Goal: Complete application form: Complete application form

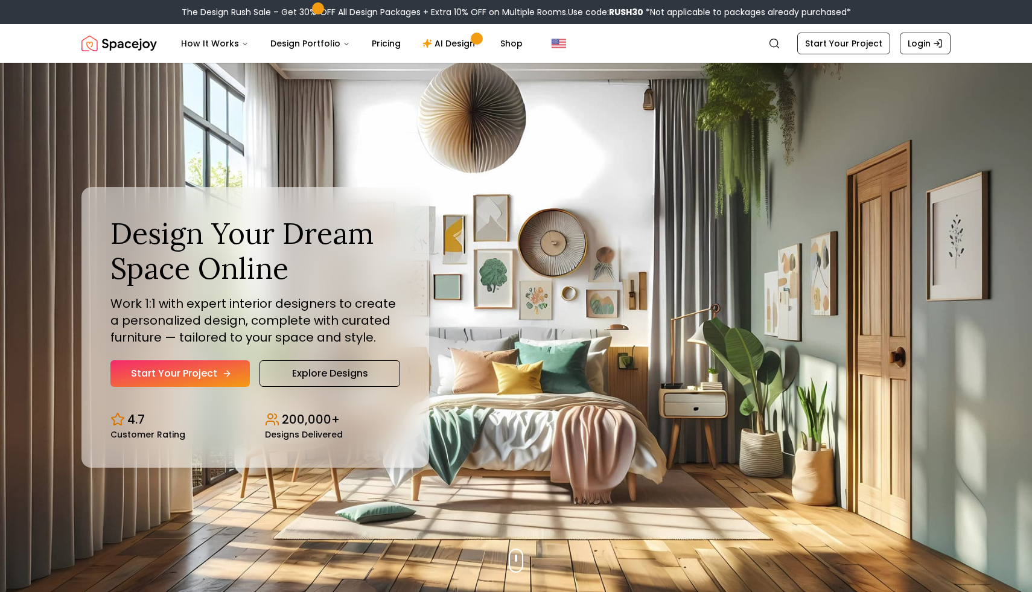
click at [205, 370] on link "Start Your Project" at bounding box center [179, 373] width 139 height 27
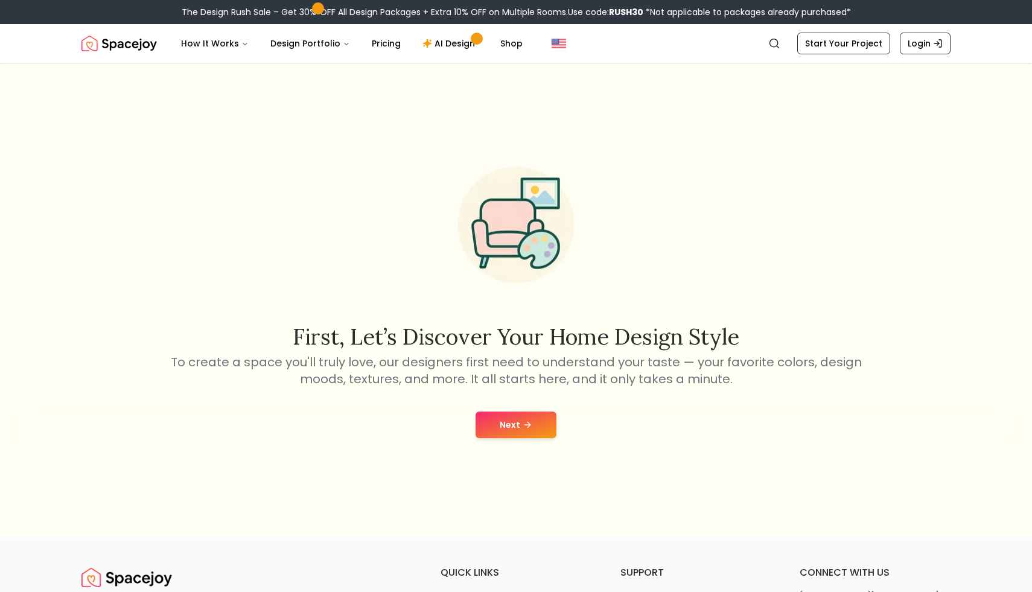
click at [538, 424] on button "Next" at bounding box center [515, 424] width 81 height 27
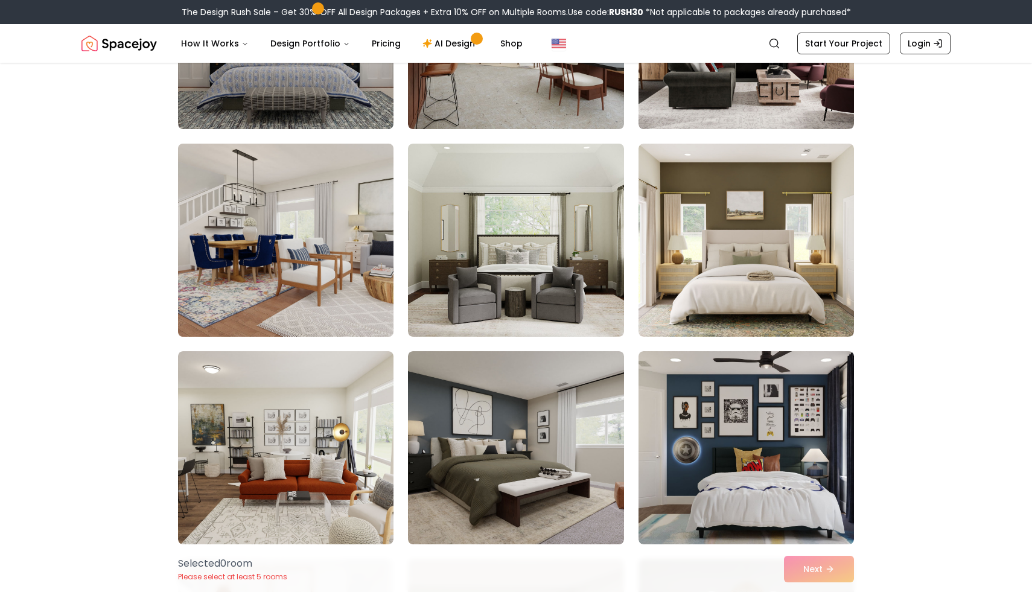
scroll to position [645, 0]
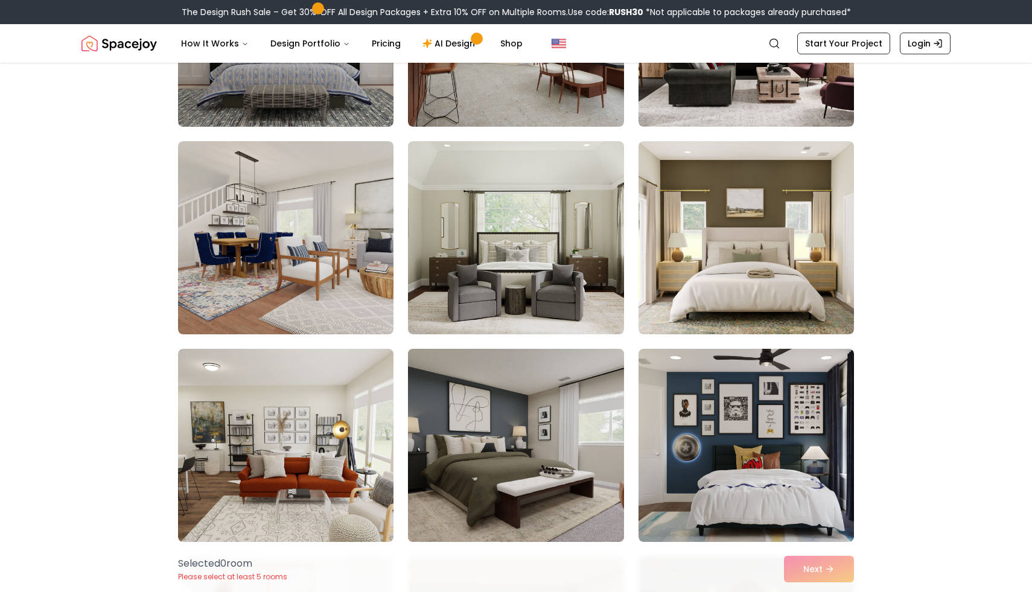
click at [542, 423] on img at bounding box center [515, 445] width 226 height 203
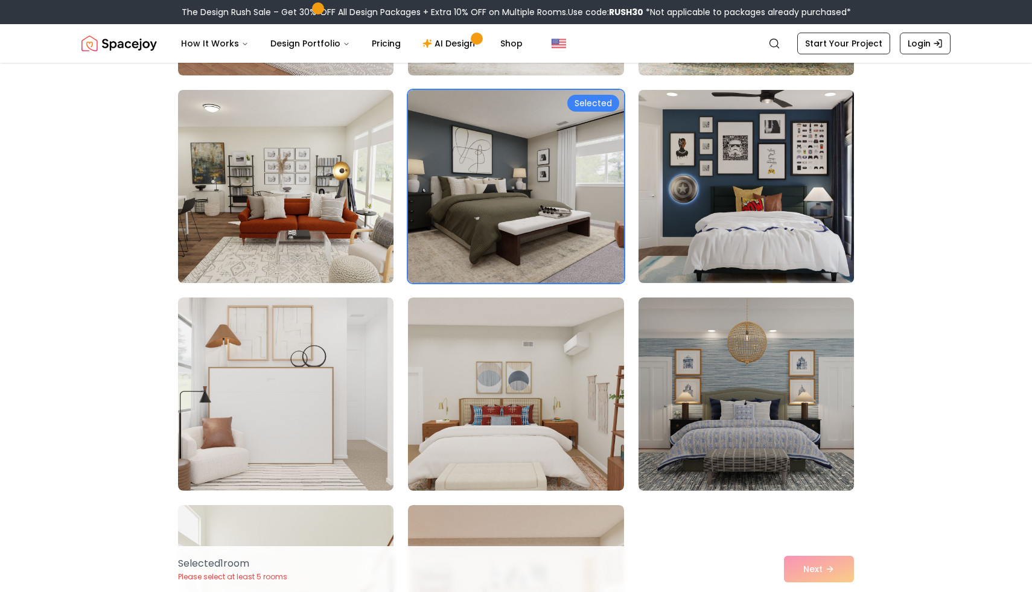
scroll to position [913, 0]
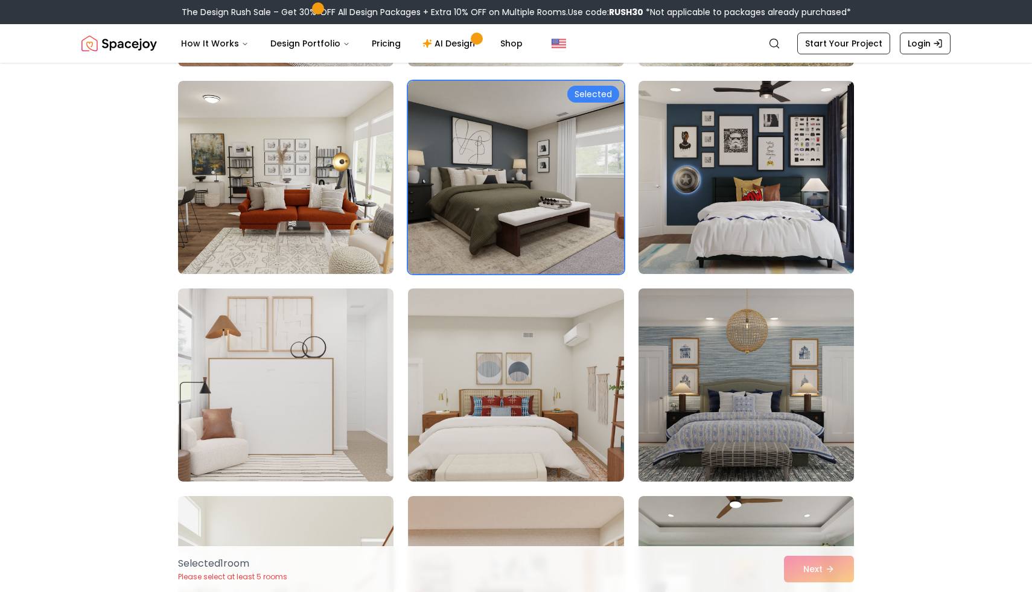
click at [701, 419] on img at bounding box center [746, 385] width 226 height 203
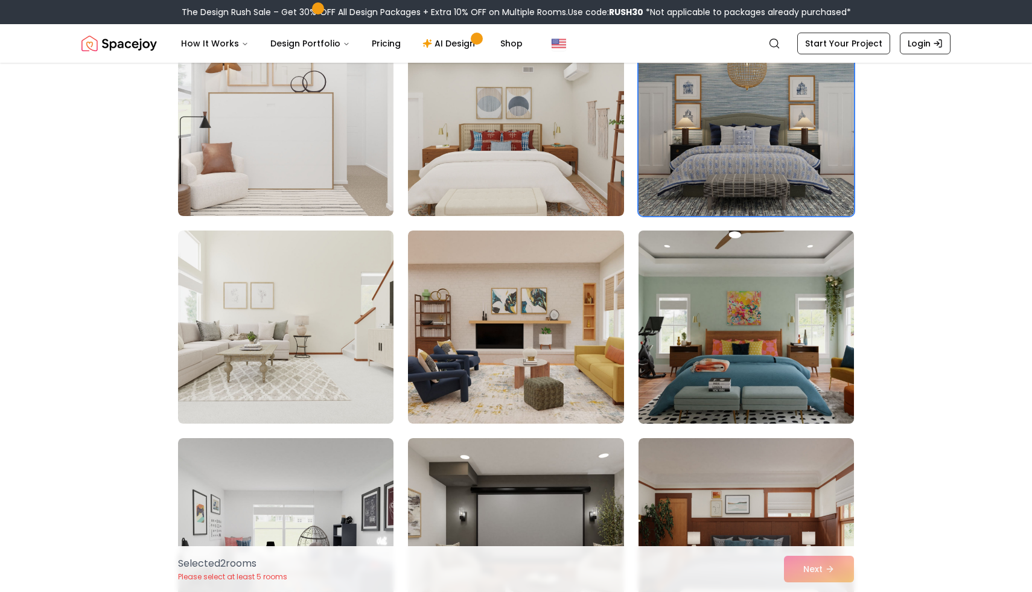
scroll to position [1179, 0]
